Goal: Check status

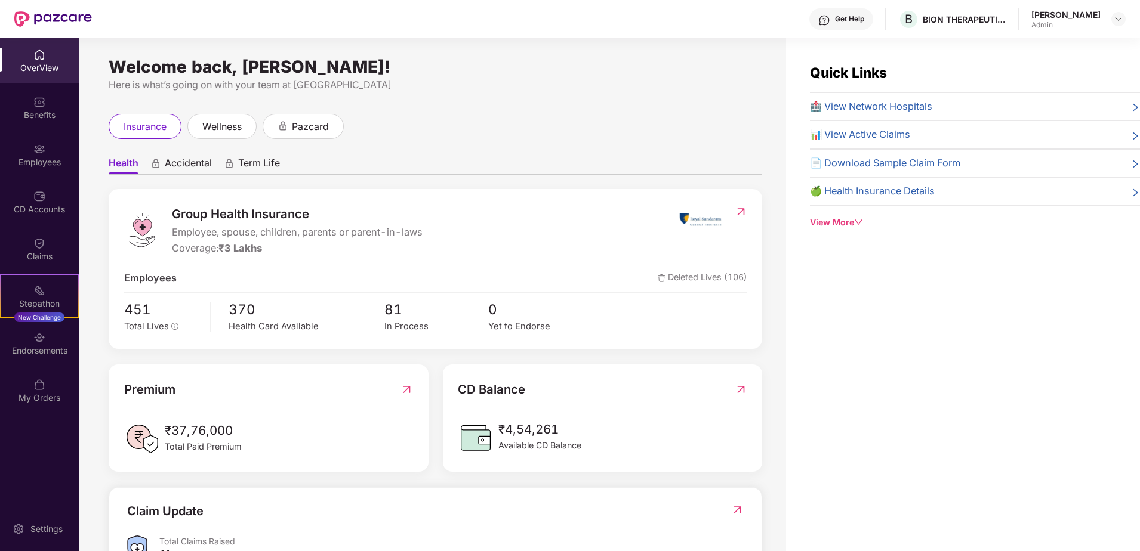
click at [892, 135] on span "📊 View Active Claims" at bounding box center [860, 135] width 100 height 16
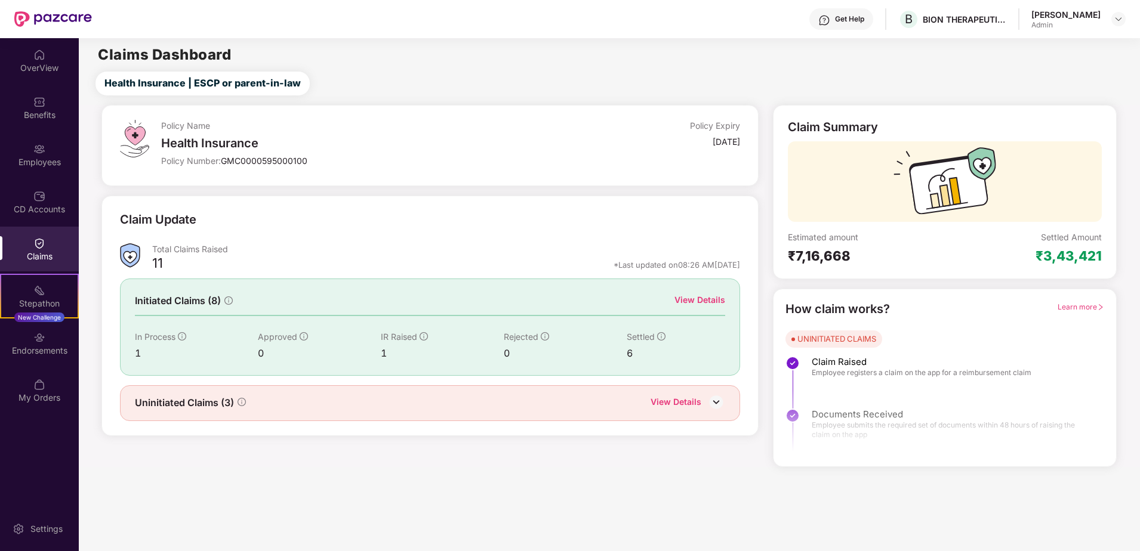
click at [699, 403] on div "View Details" at bounding box center [675, 404] width 51 height 16
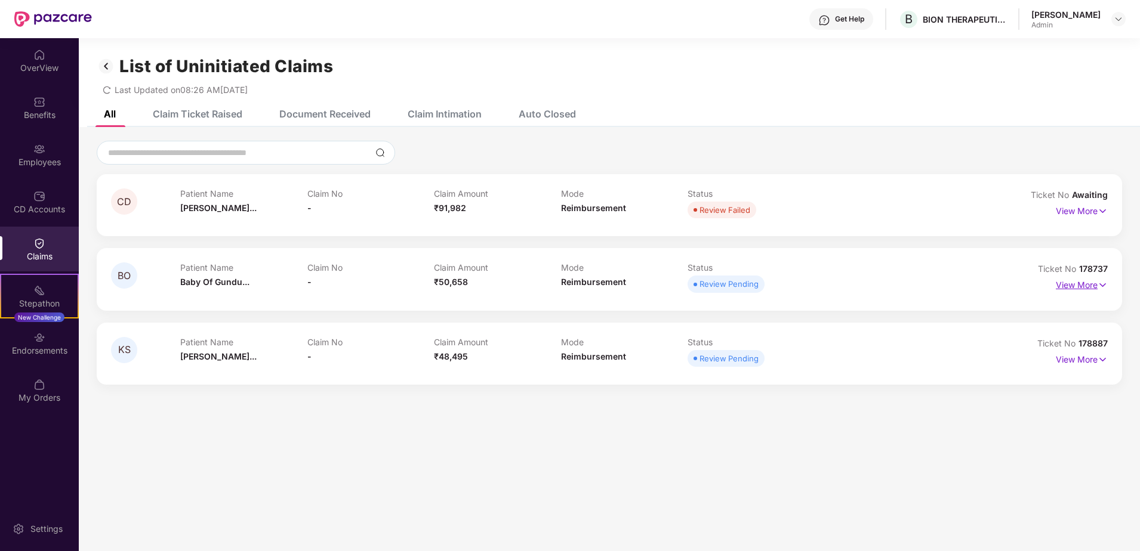
click at [1089, 284] on p "View More" at bounding box center [1082, 284] width 52 height 16
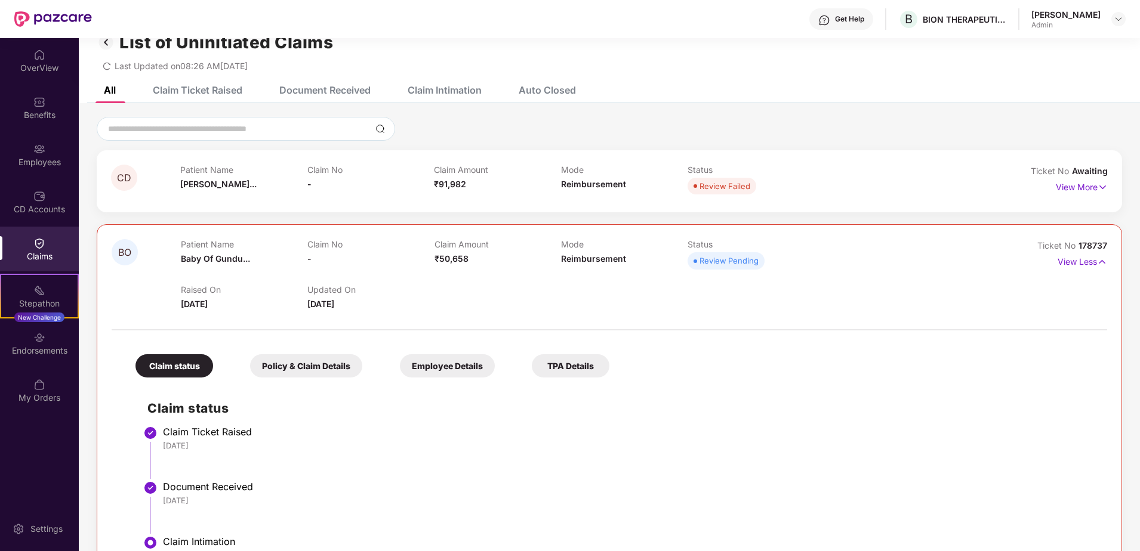
scroll to position [23, 0]
